Goal: Find specific page/section: Locate a particular part of the current website

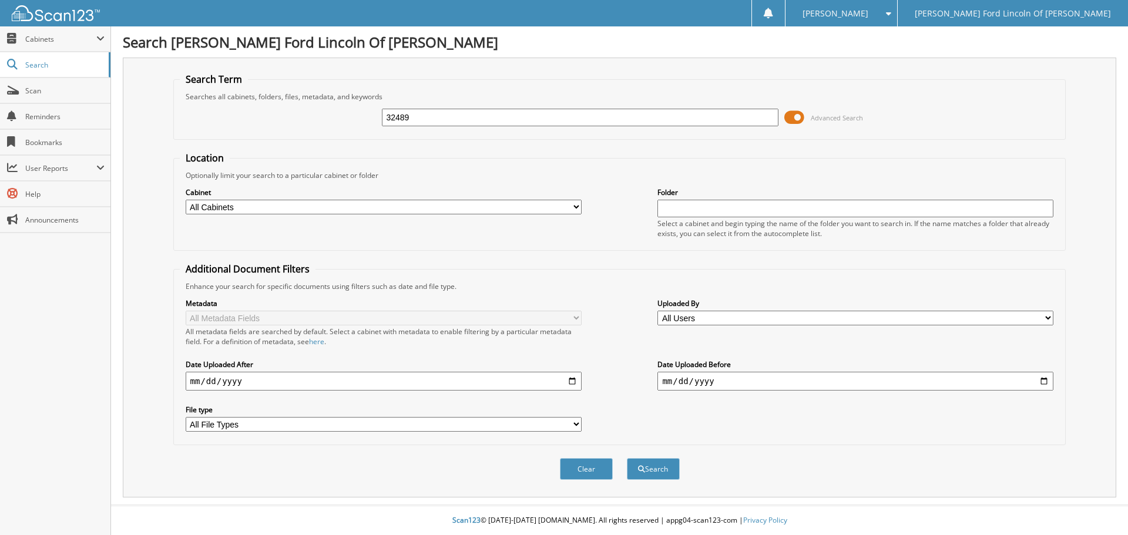
type input "324893"
click at [627, 458] on button "Search" at bounding box center [653, 469] width 53 height 22
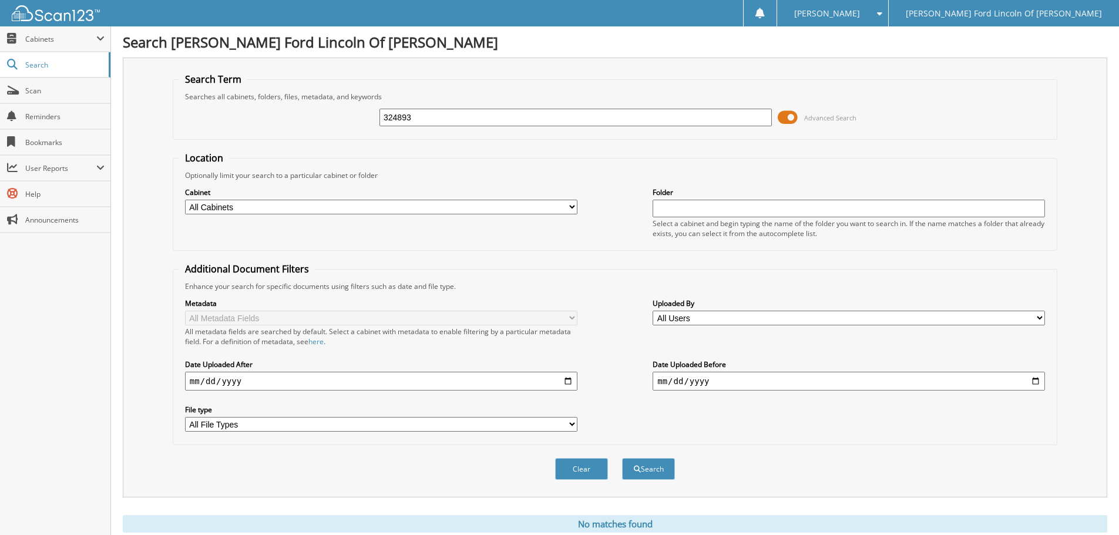
click at [454, 113] on input "324893" at bounding box center [576, 118] width 393 height 18
type input "32489"
click at [622, 458] on button "Search" at bounding box center [648, 469] width 53 height 22
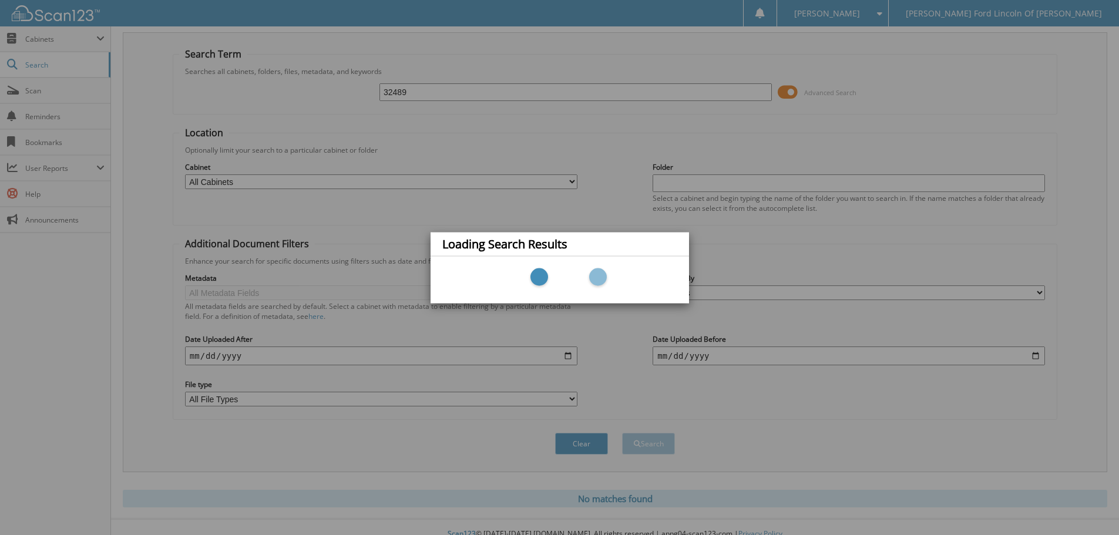
scroll to position [39, 0]
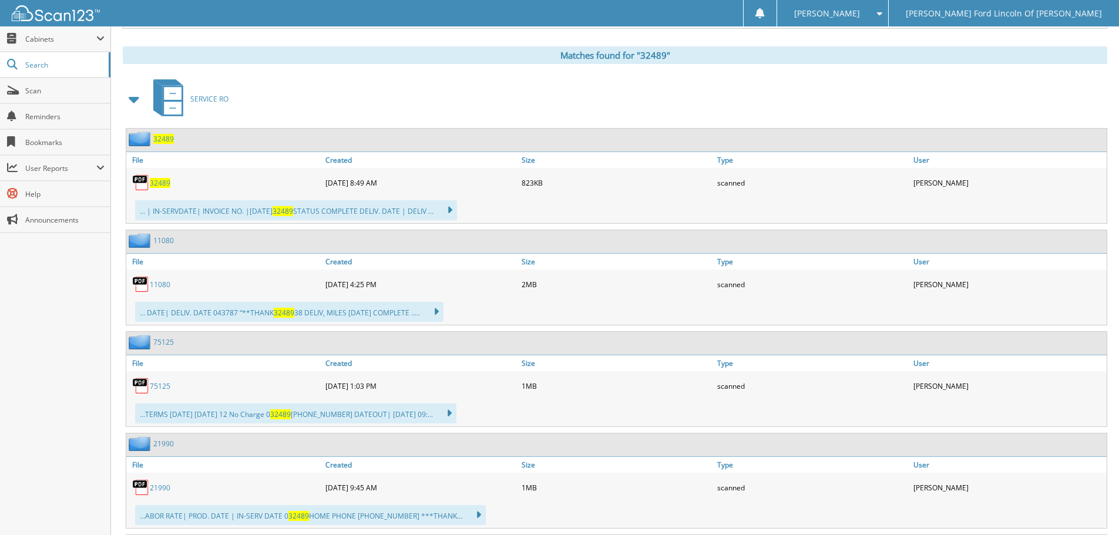
scroll to position [470, 0]
click at [160, 181] on span "32489" at bounding box center [160, 182] width 21 height 10
